Goal: Information Seeking & Learning: Learn about a topic

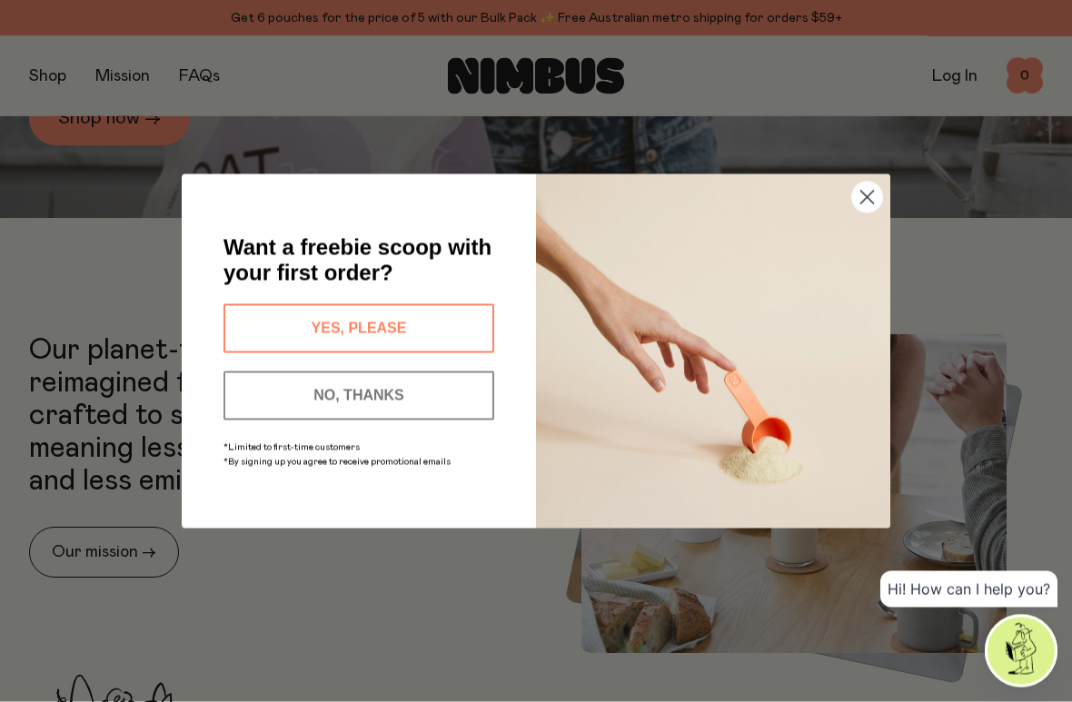
scroll to position [527, 0]
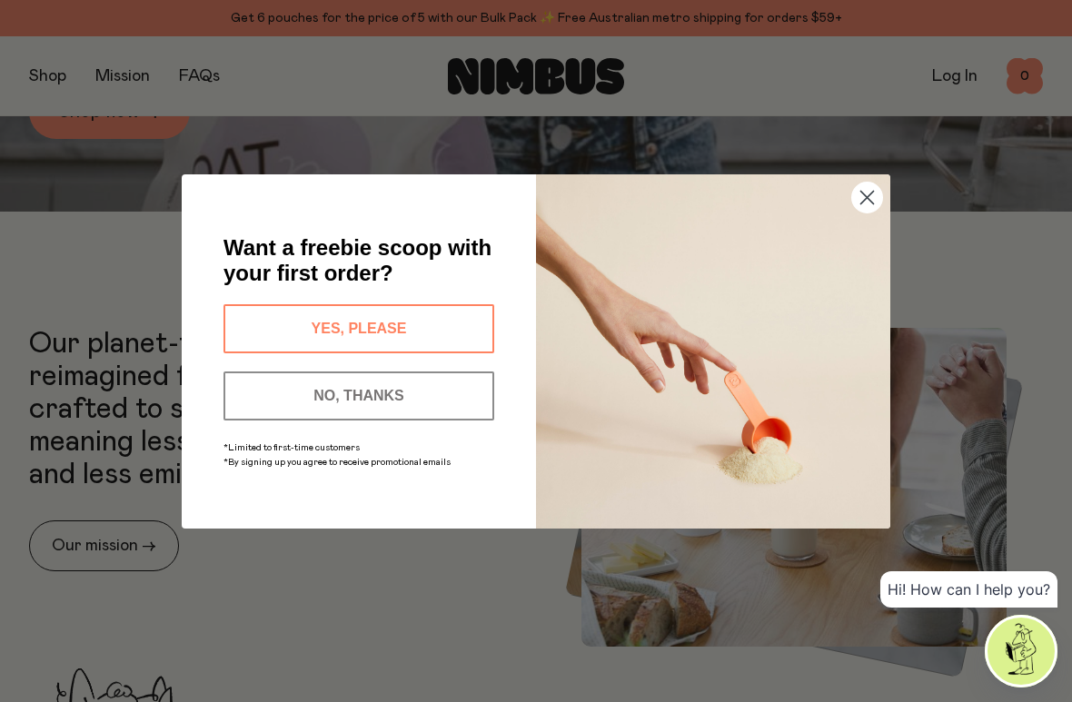
click at [199, 242] on form "Want a freebie scoop with your first order? YES, PLEASE NO, THANKS *Limited to …" at bounding box center [536, 351] width 708 height 354
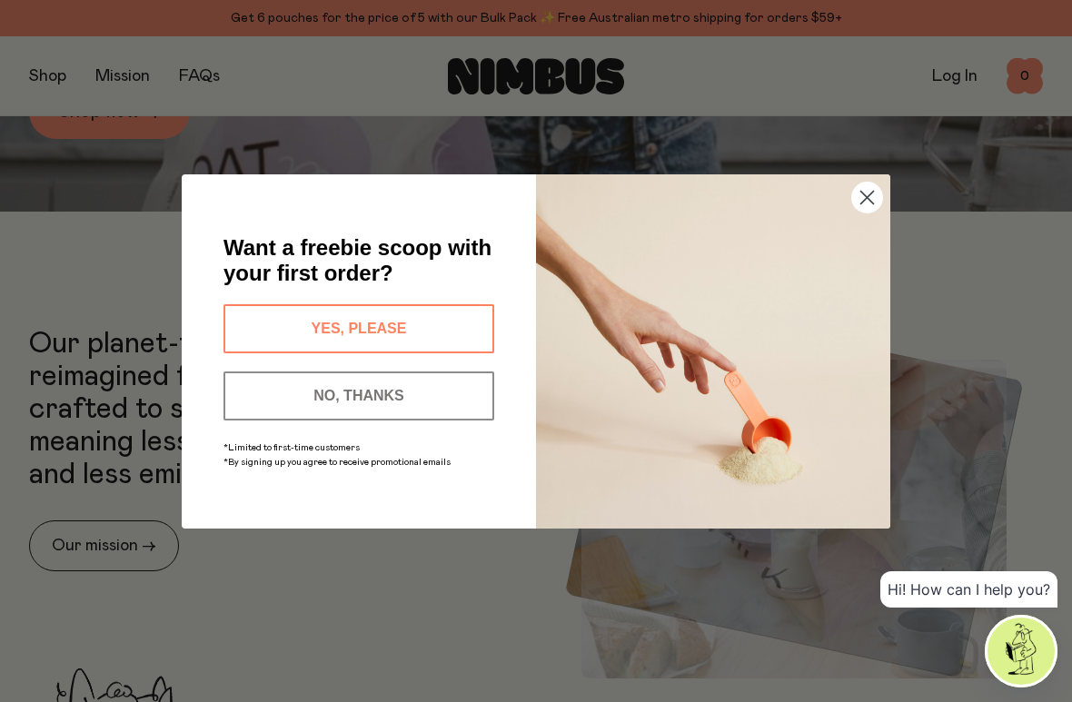
click at [850, 210] on img "POPUP Form" at bounding box center [713, 351] width 354 height 354
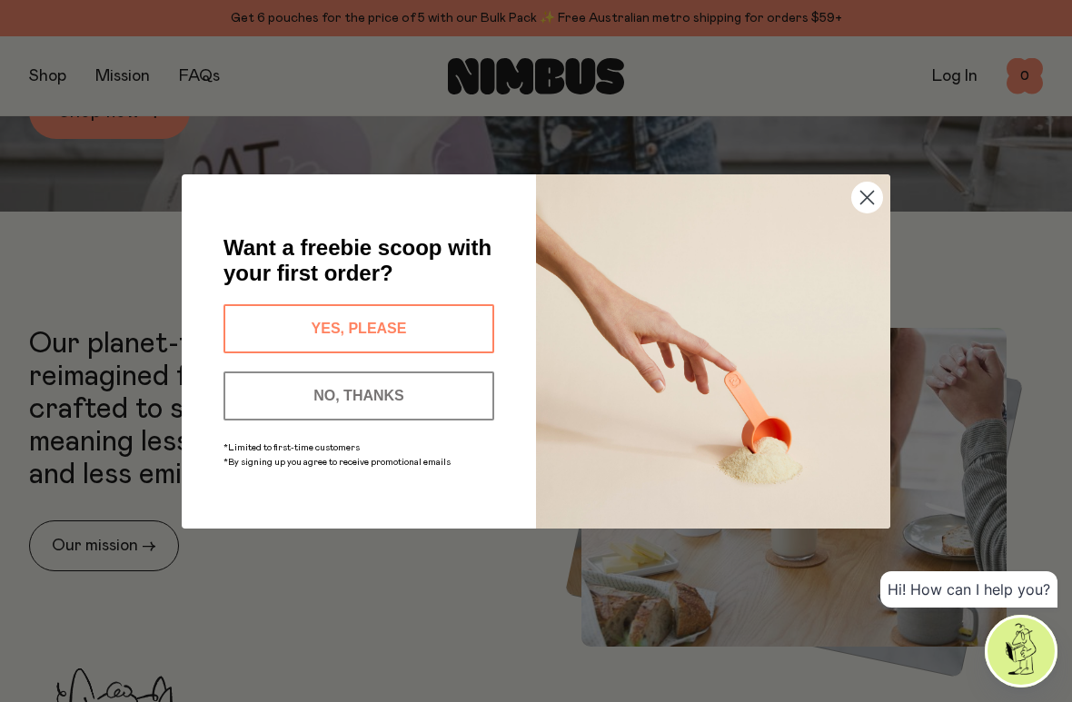
click at [856, 202] on circle "Close dialog" at bounding box center [867, 197] width 30 height 30
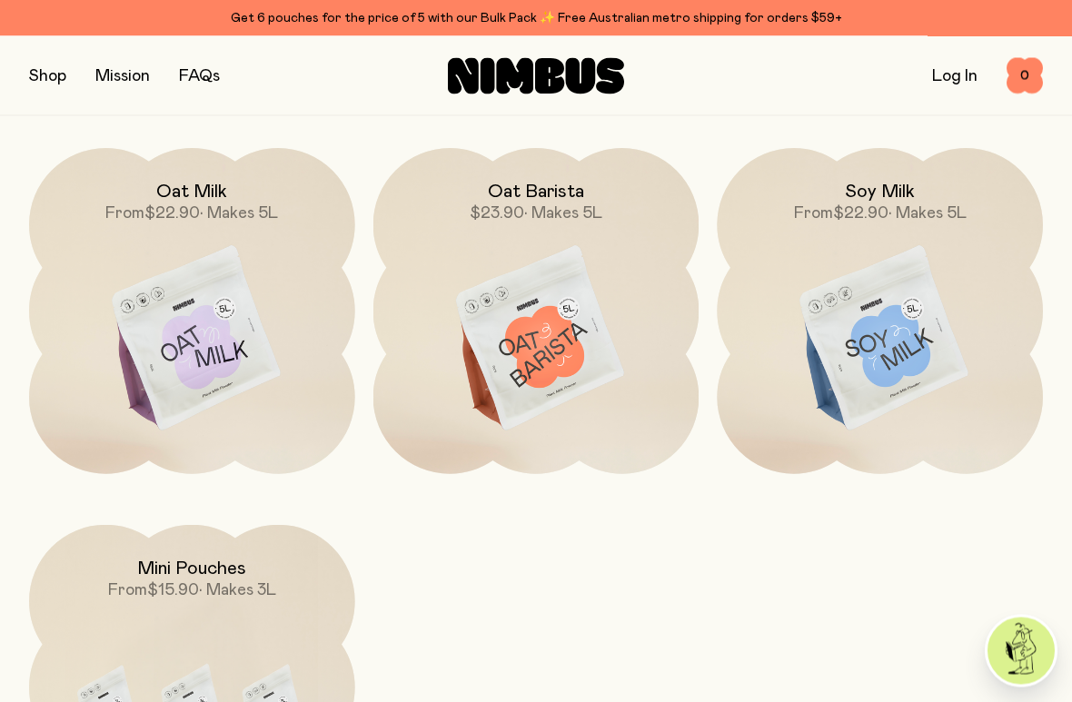
scroll to position [1491, 0]
click at [888, 272] on img at bounding box center [880, 339] width 326 height 382
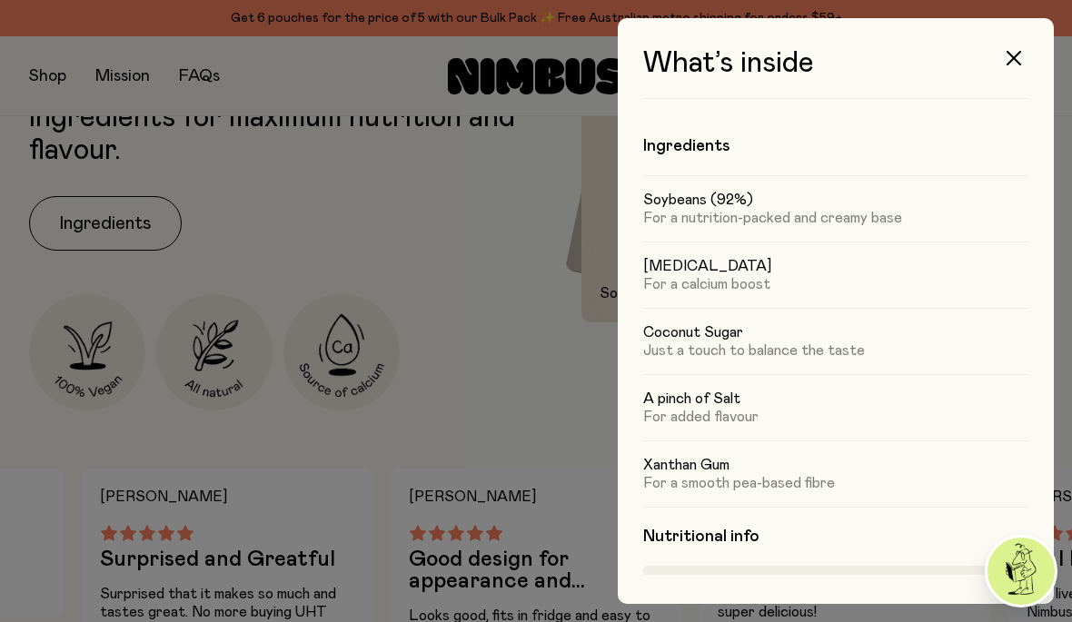
click at [249, 158] on div at bounding box center [536, 311] width 1072 height 622
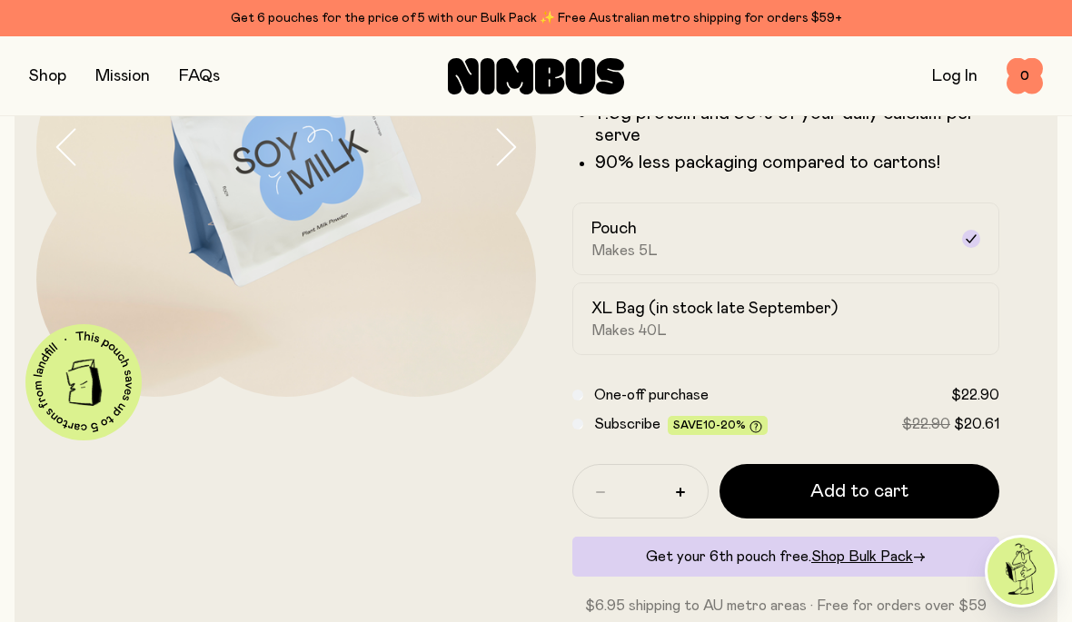
scroll to position [253, 0]
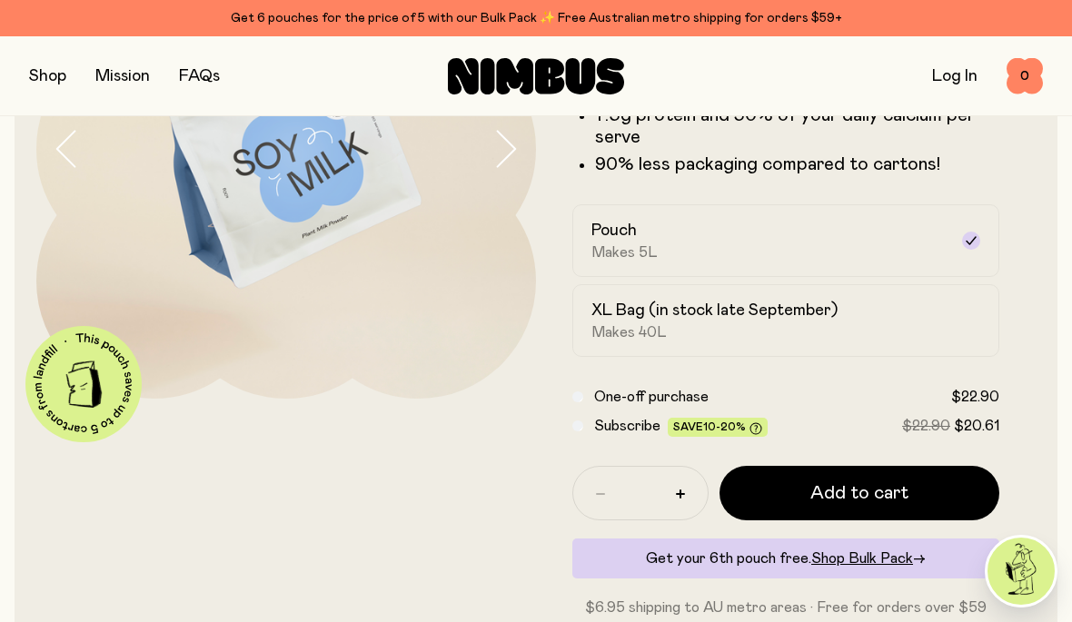
click at [45, 64] on button "button" at bounding box center [47, 76] width 37 height 25
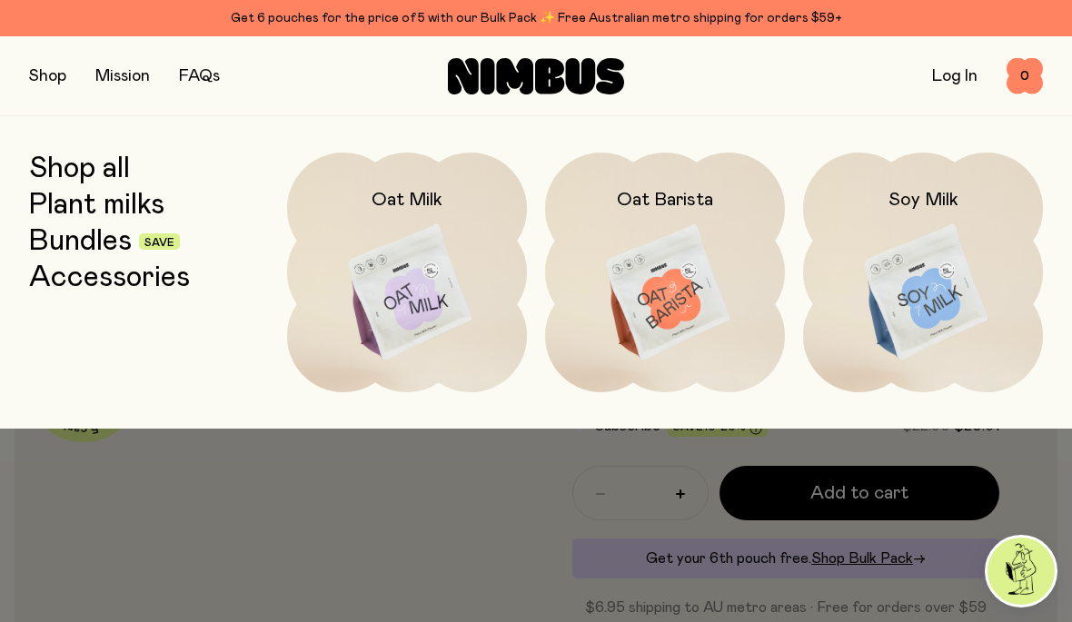
click at [390, 183] on div "Oat Milk" at bounding box center [407, 182] width 240 height 58
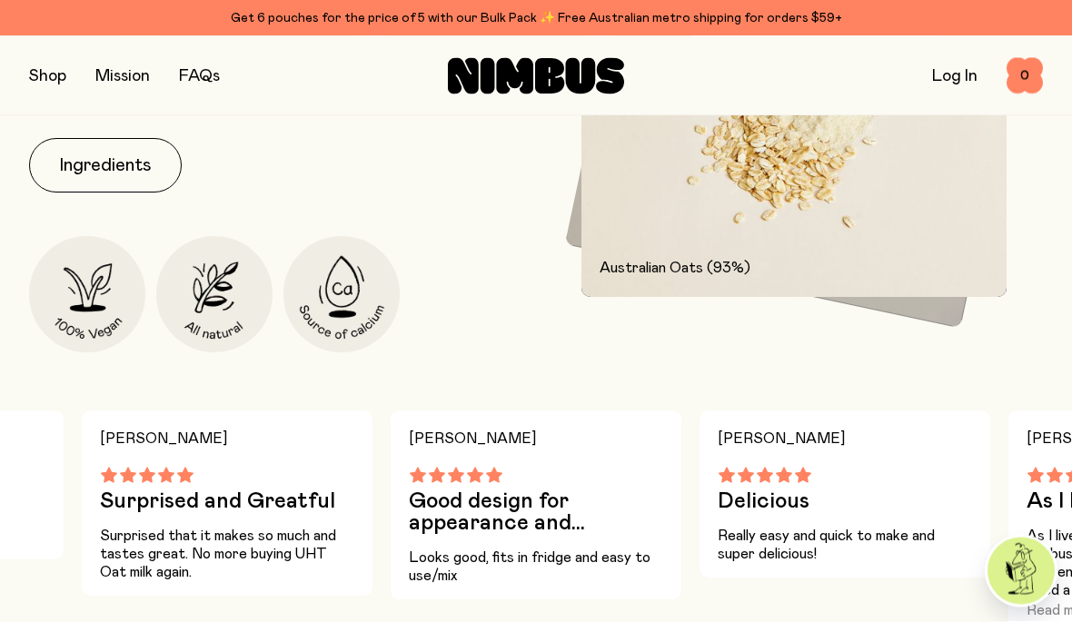
scroll to position [861, 0]
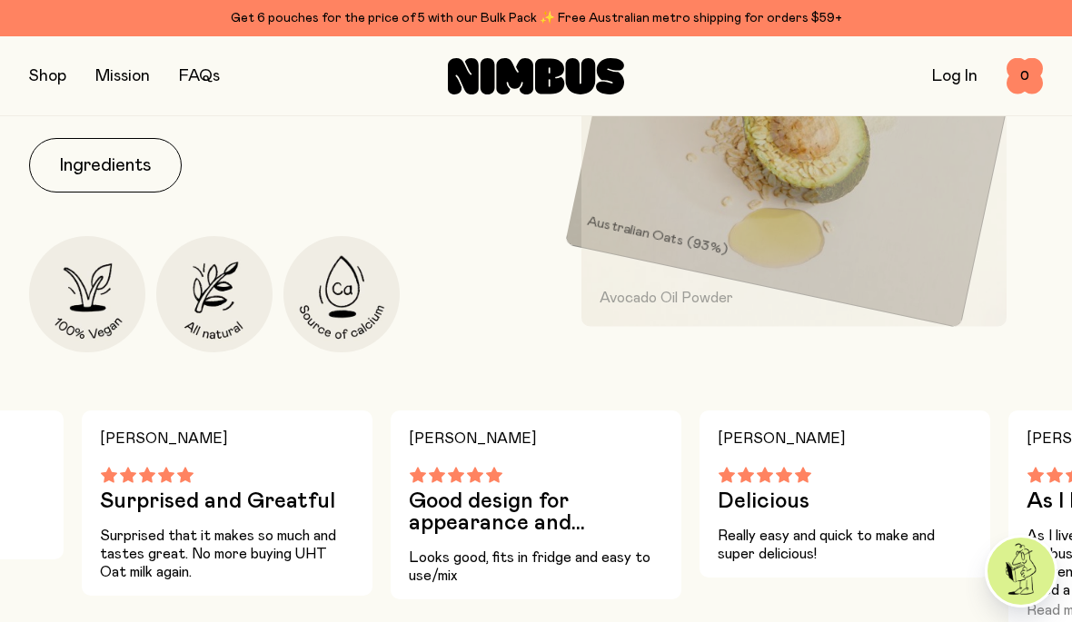
click at [83, 163] on button "Ingredients" at bounding box center [105, 165] width 153 height 54
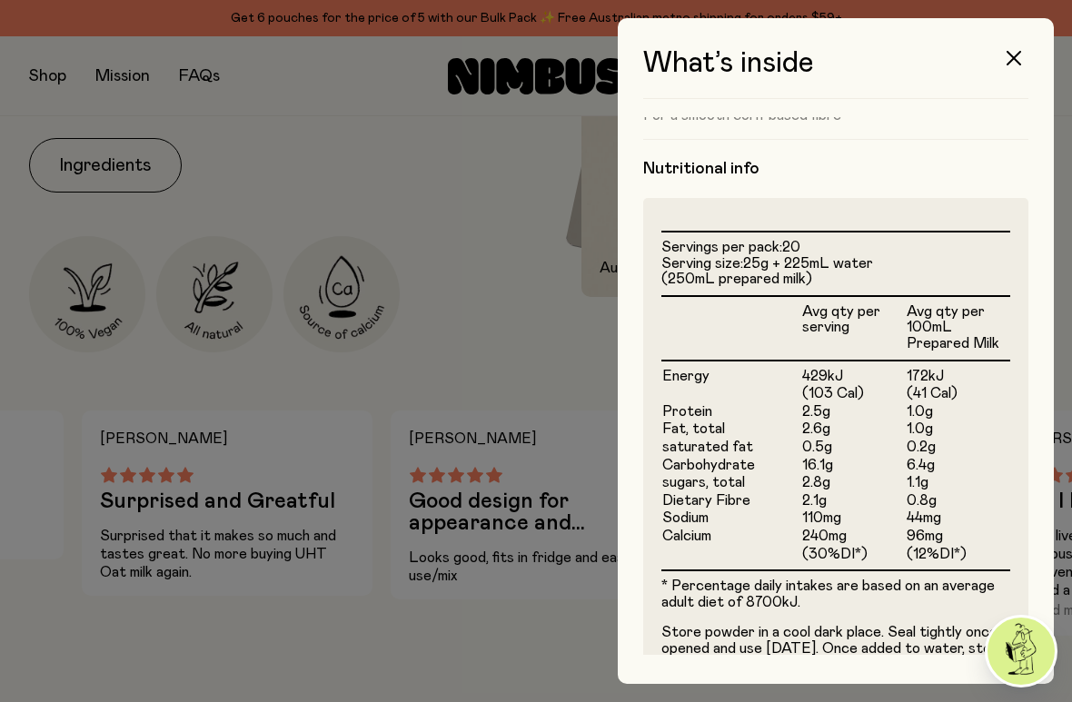
scroll to position [365, 0]
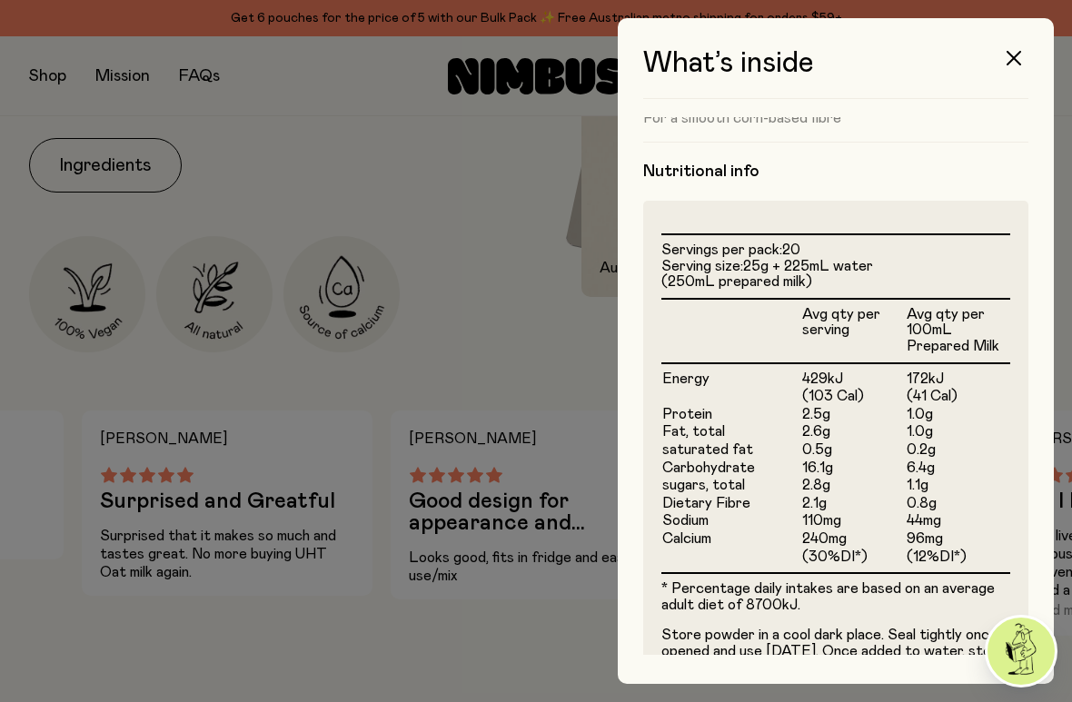
click at [392, 254] on div at bounding box center [536, 351] width 1072 height 702
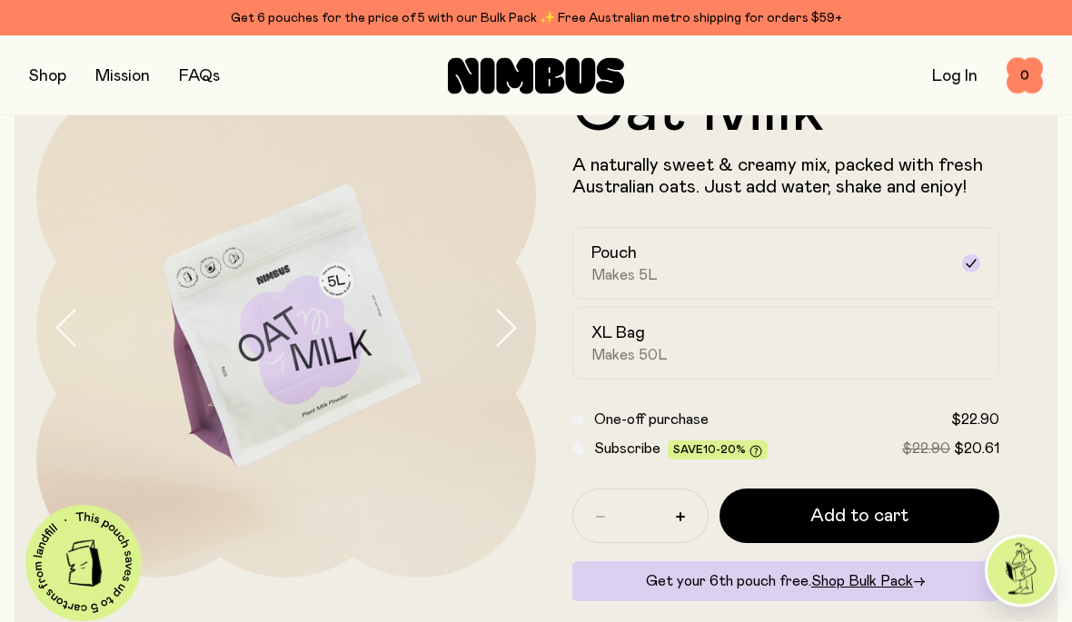
scroll to position [0, 0]
